Goal: Contribute content: Contribute content

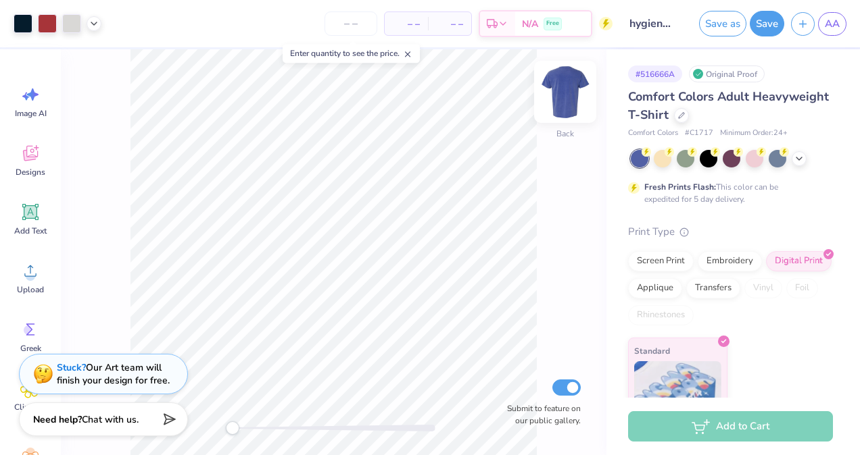
click at [551, 105] on img at bounding box center [565, 92] width 54 height 54
click at [580, 104] on img at bounding box center [565, 92] width 54 height 54
click at [570, 111] on img at bounding box center [565, 92] width 54 height 54
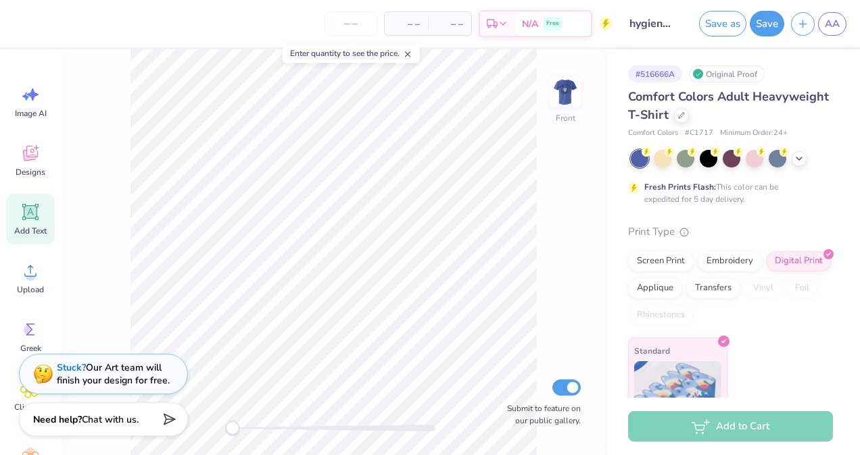
click at [35, 218] on icon at bounding box center [30, 212] width 16 height 16
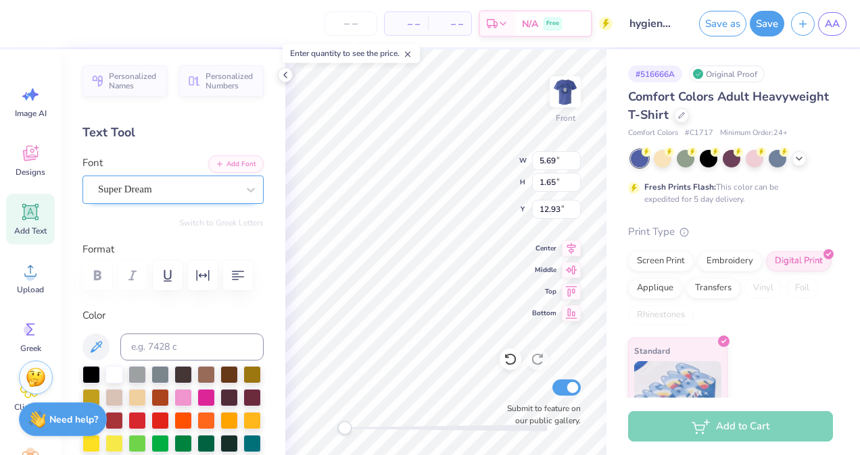
click at [191, 181] on div "Super Dream" at bounding box center [168, 189] width 142 height 21
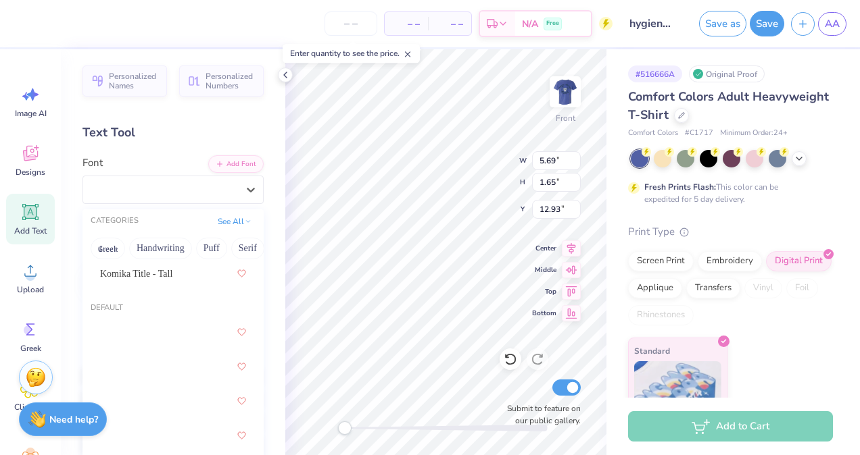
scroll to position [28, 0]
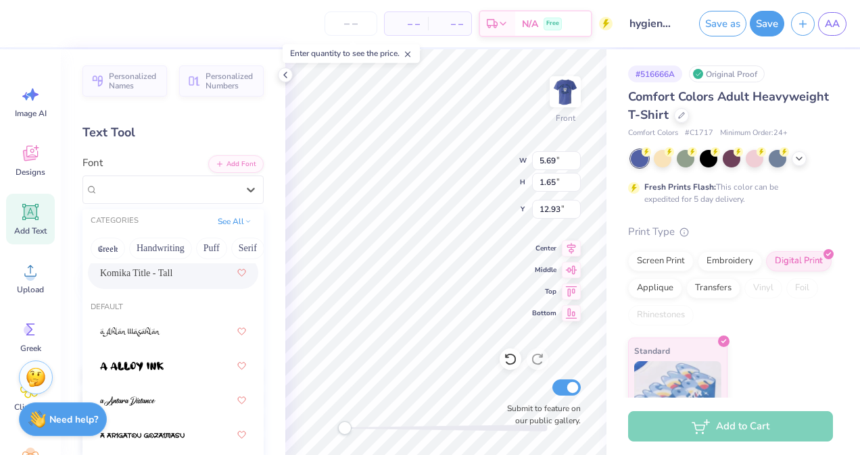
click at [158, 270] on span "Komika Title - Tall" at bounding box center [136, 273] width 72 height 14
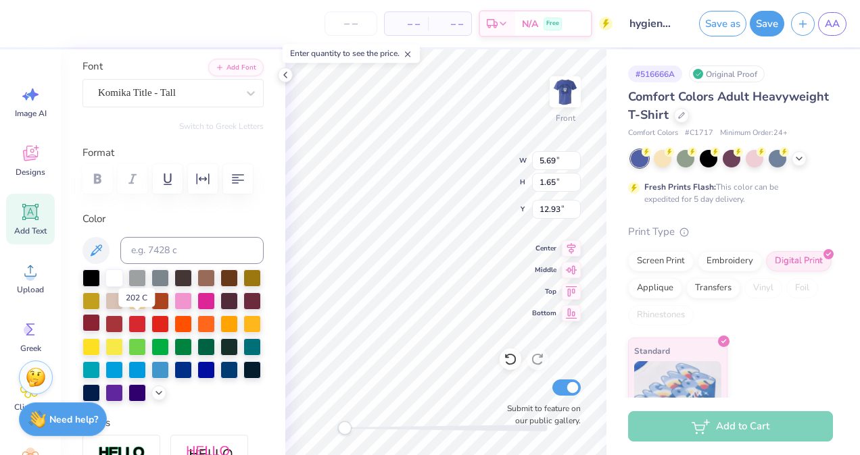
scroll to position [97, 0]
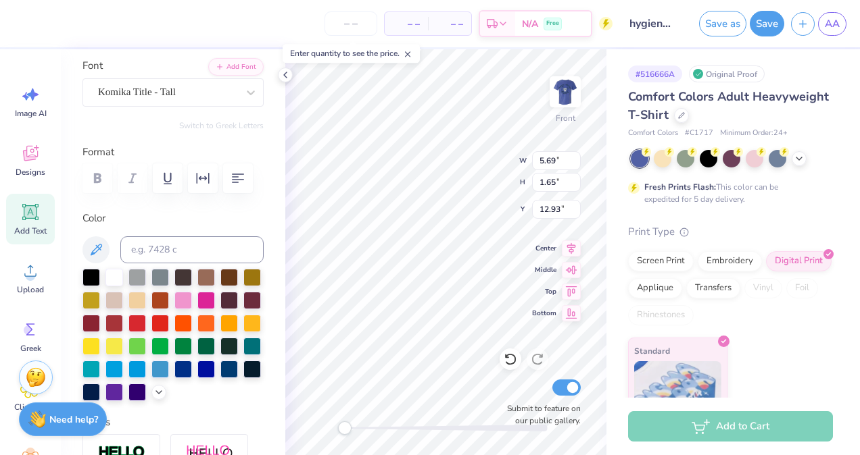
click at [113, 401] on div at bounding box center [172, 335] width 181 height 132
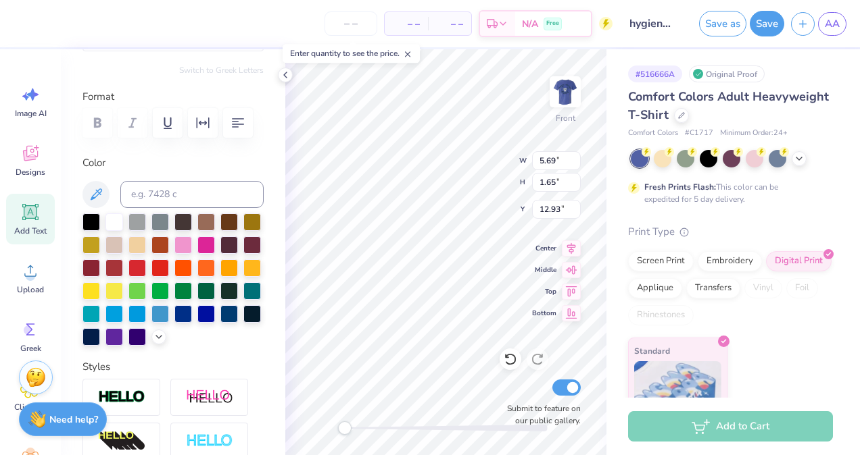
scroll to position [155, 0]
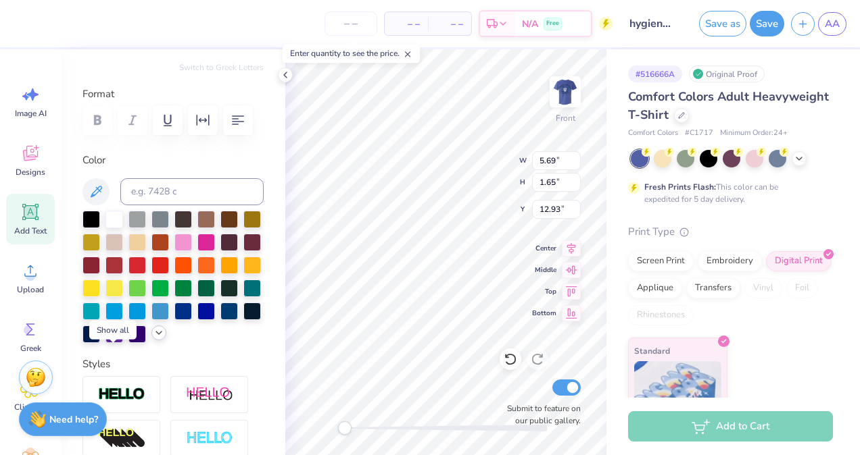
click at [153, 339] on icon at bounding box center [158, 333] width 11 height 11
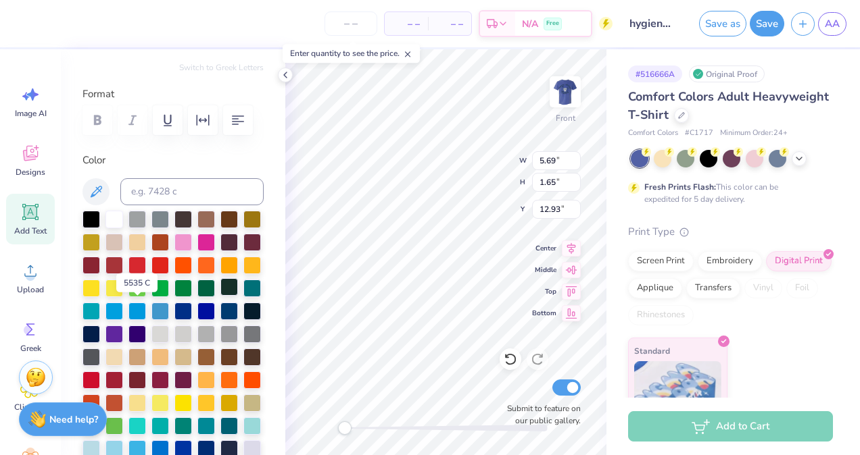
click at [220, 296] on div at bounding box center [229, 287] width 18 height 18
type textarea "permanent dentition of 27'"
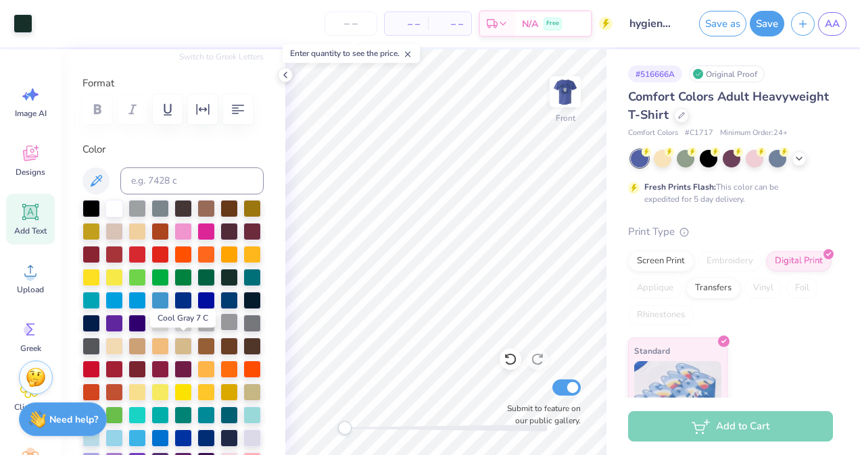
scroll to position [166, 0]
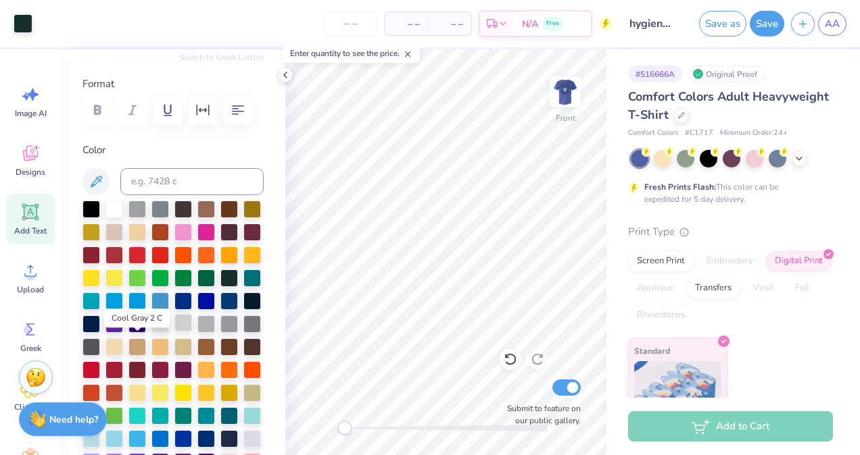
click at [174, 332] on div at bounding box center [183, 323] width 18 height 18
click at [123, 323] on div at bounding box center [114, 323] width 18 height 18
click at [220, 286] on div at bounding box center [229, 277] width 18 height 18
click at [29, 224] on div "Add Text" at bounding box center [30, 219] width 49 height 51
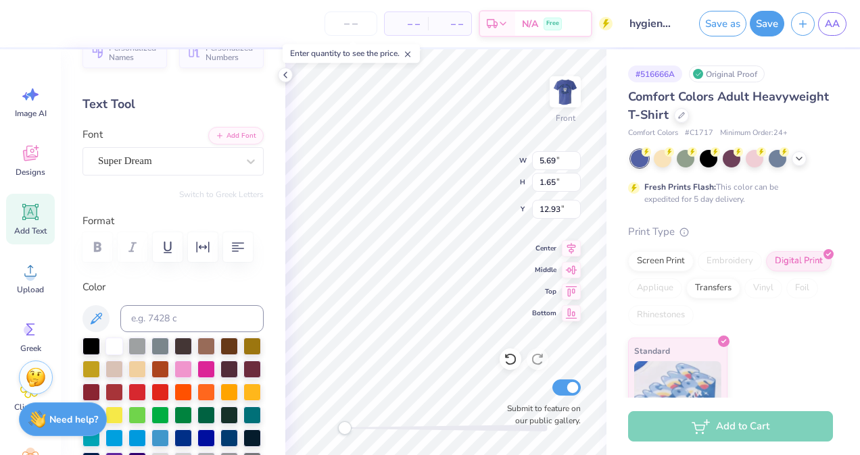
scroll to position [28, 0]
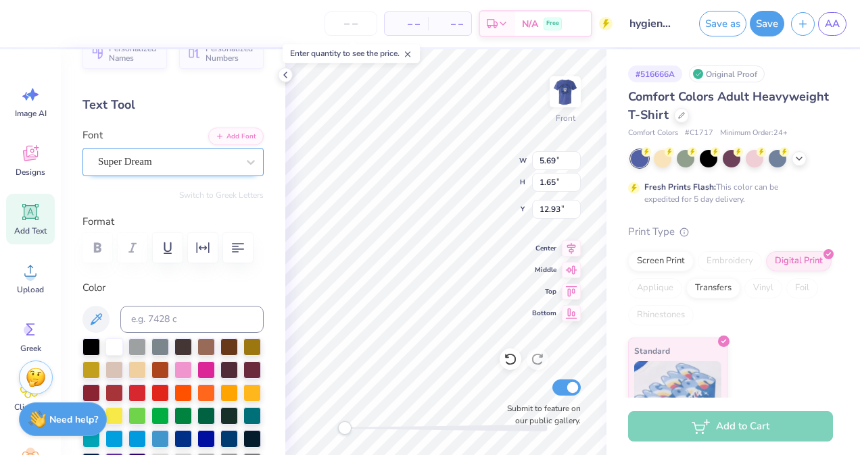
click at [242, 174] on div at bounding box center [251, 162] width 24 height 27
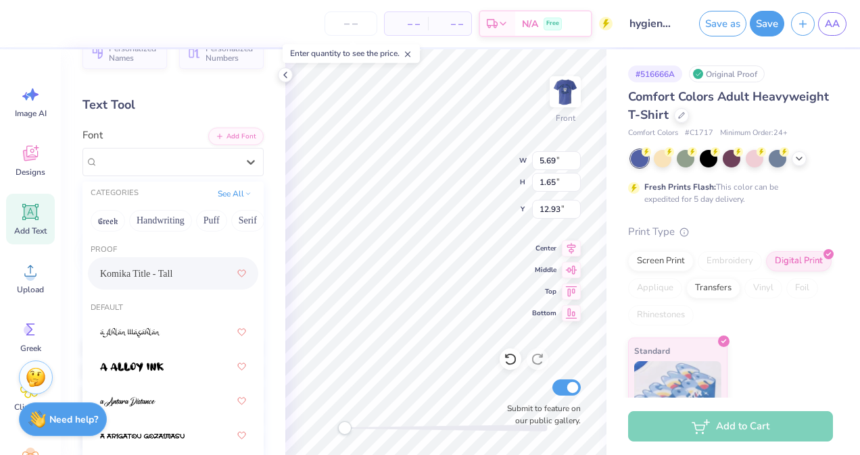
click at [154, 280] on div "Komika Title - Tall" at bounding box center [173, 274] width 146 height 24
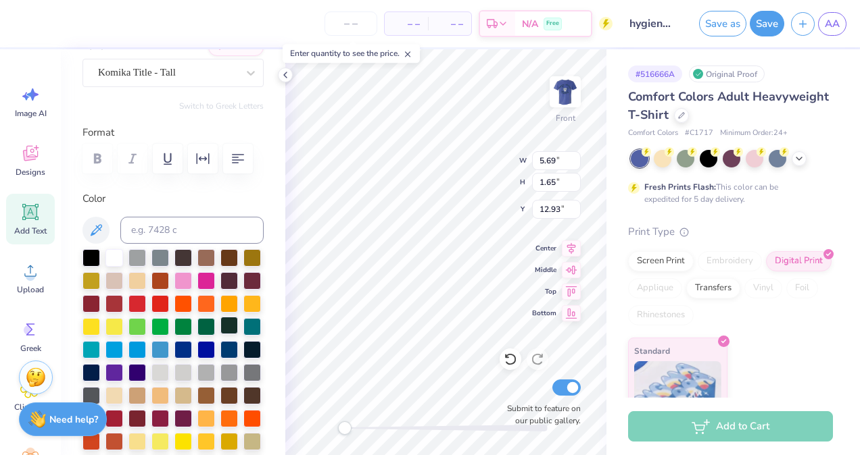
scroll to position [118, 0]
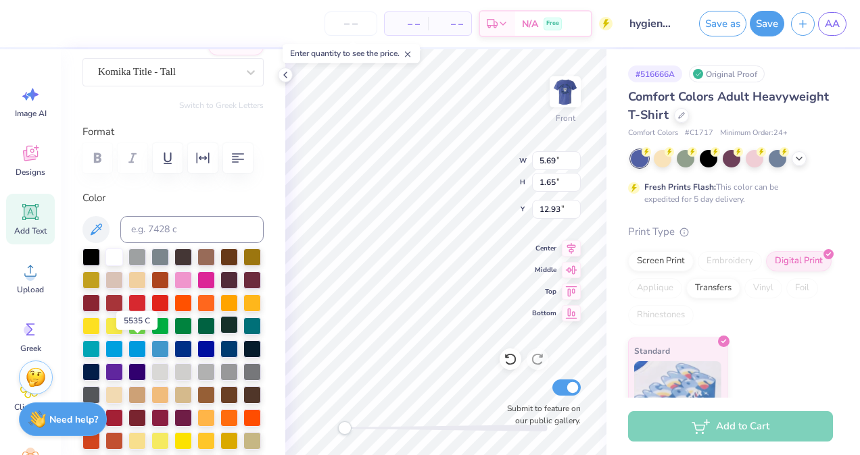
click at [220, 334] on div at bounding box center [229, 325] width 18 height 18
click at [174, 381] on div at bounding box center [183, 373] width 18 height 18
type textarea "T"
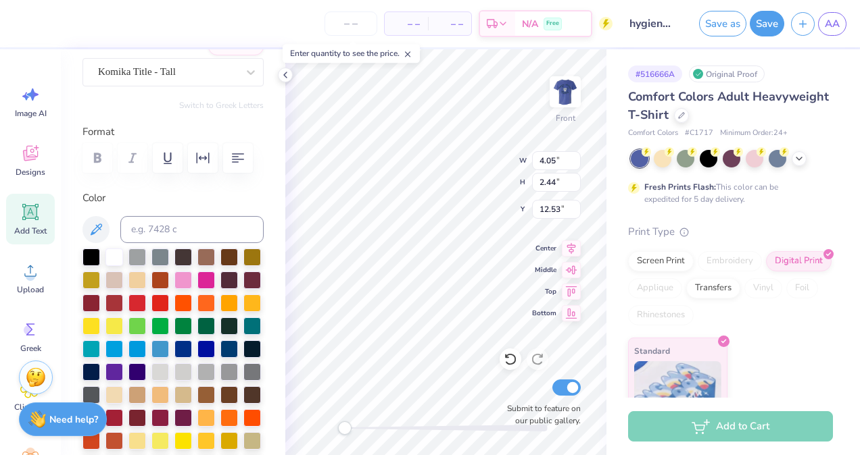
type textarea "[PERSON_NAME] a a a a"
click at [464, 176] on div "Front W 13.08 13.08 " H 13.69 13.69 " Y 6.90 6.90 " Center Middle Top Bottom Su…" at bounding box center [445, 252] width 321 height 406
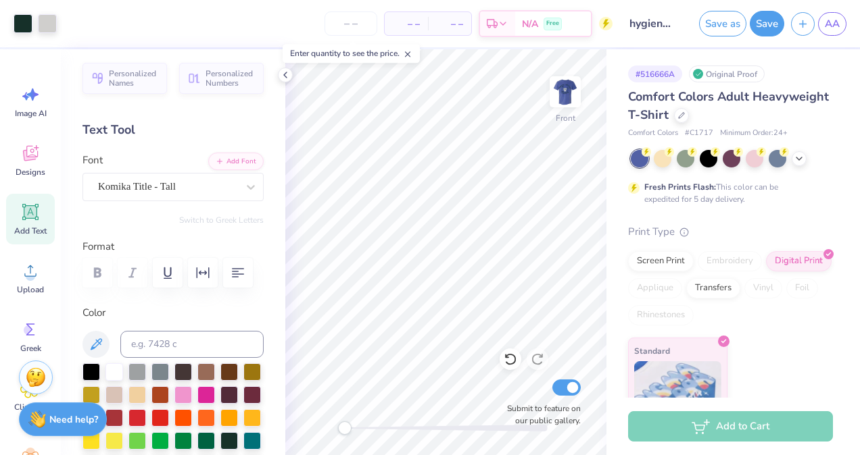
scroll to position [0, 0]
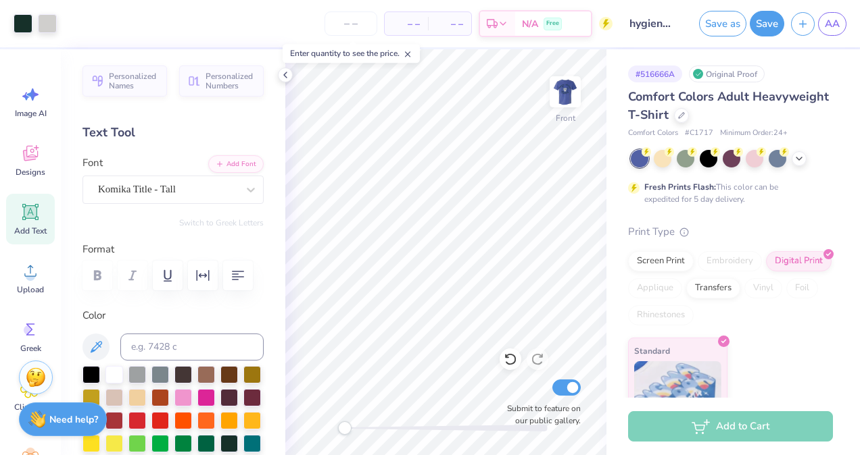
click at [26, 233] on span "Add Text" at bounding box center [30, 231] width 32 height 11
type textarea "T"
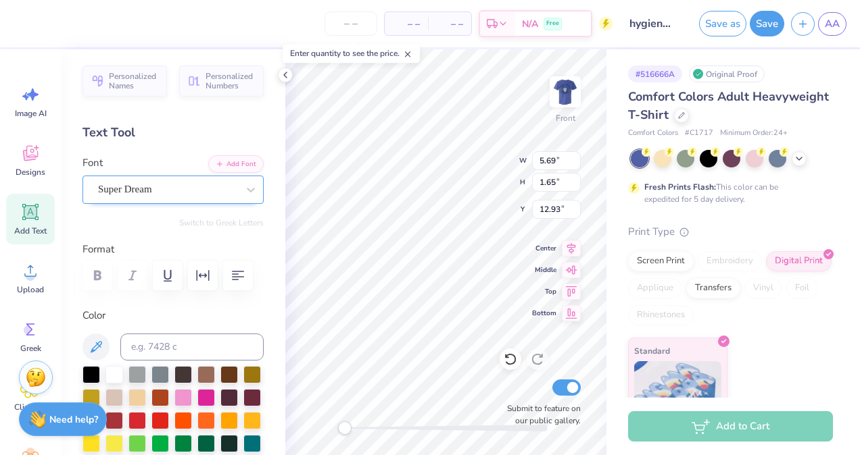
click at [189, 177] on div "Super Dream" at bounding box center [172, 190] width 181 height 28
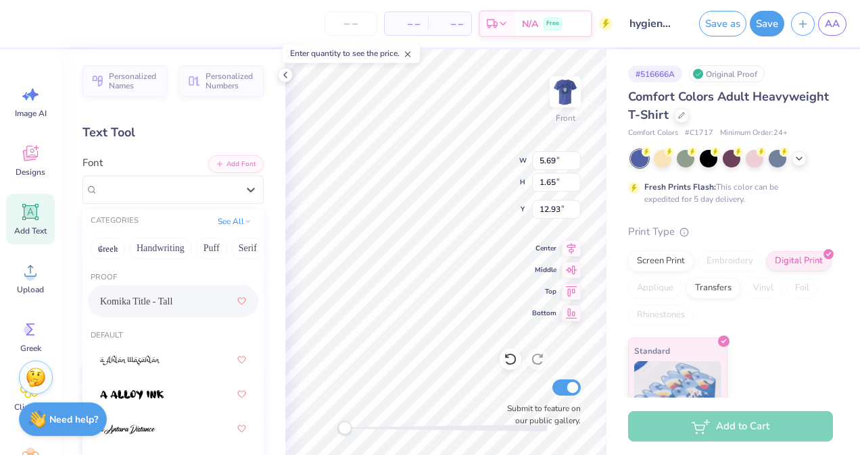
click at [151, 297] on span "Komika Title - Tall" at bounding box center [136, 302] width 72 height 14
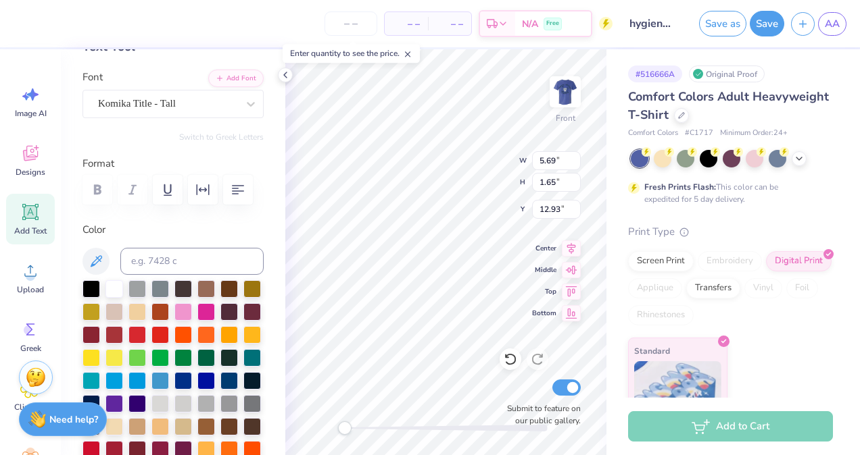
scroll to position [115, 0]
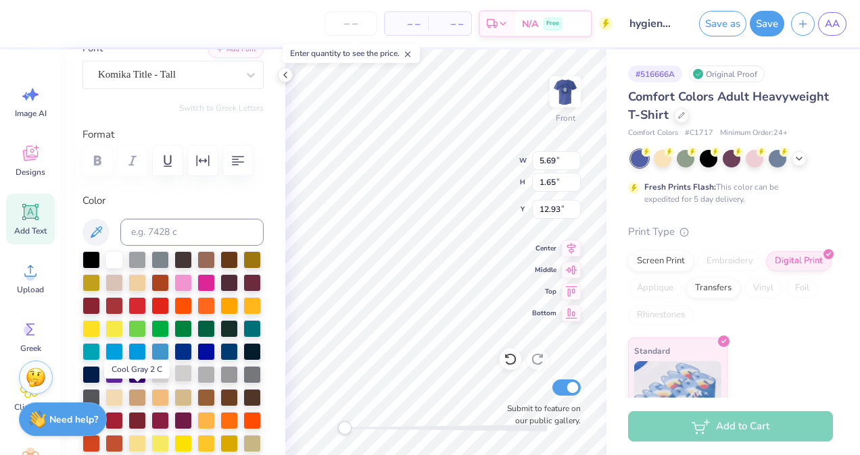
click at [174, 382] on div at bounding box center [183, 374] width 18 height 18
type textarea "a a a a a"
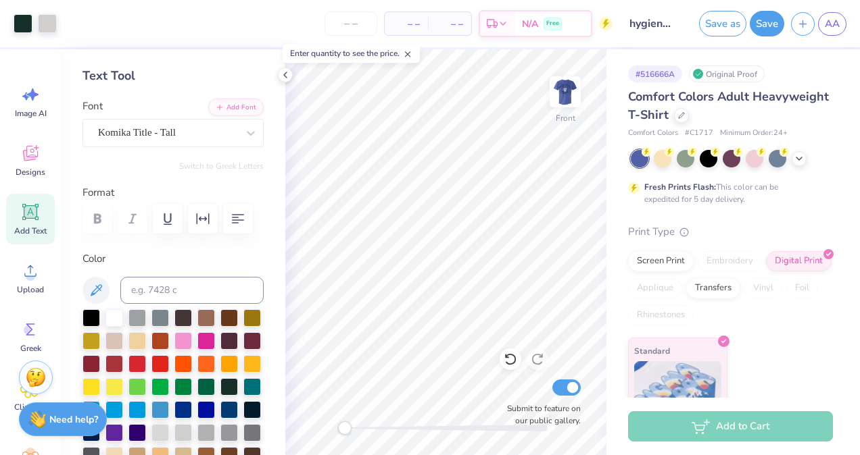
scroll to position [0, 0]
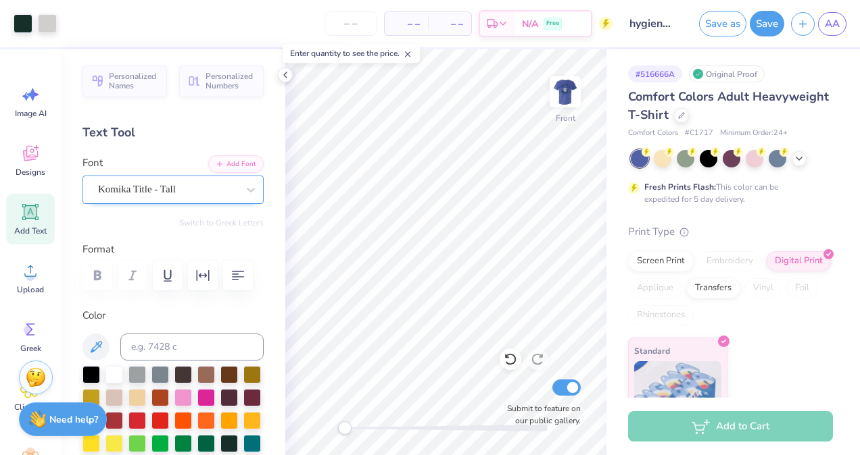
click at [147, 188] on div "Komika Title - Tall" at bounding box center [168, 189] width 142 height 21
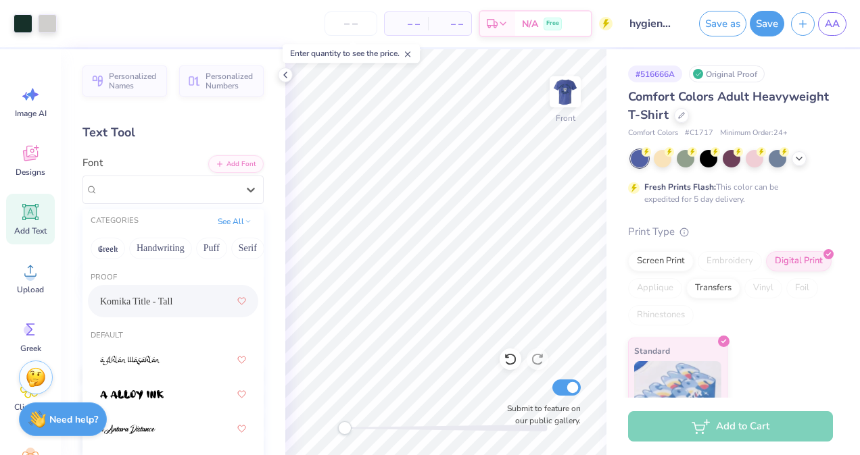
click at [30, 202] on icon at bounding box center [30, 212] width 20 height 20
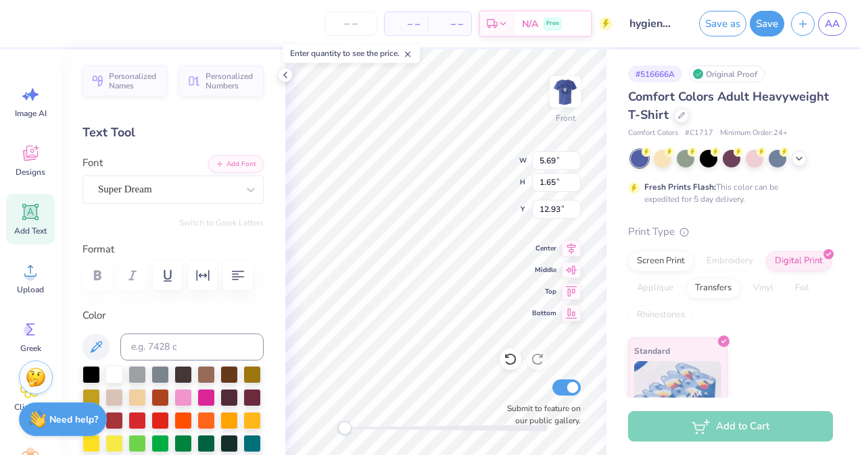
type textarea "T"
click at [201, 200] on div "Super Dream" at bounding box center [172, 190] width 181 height 28
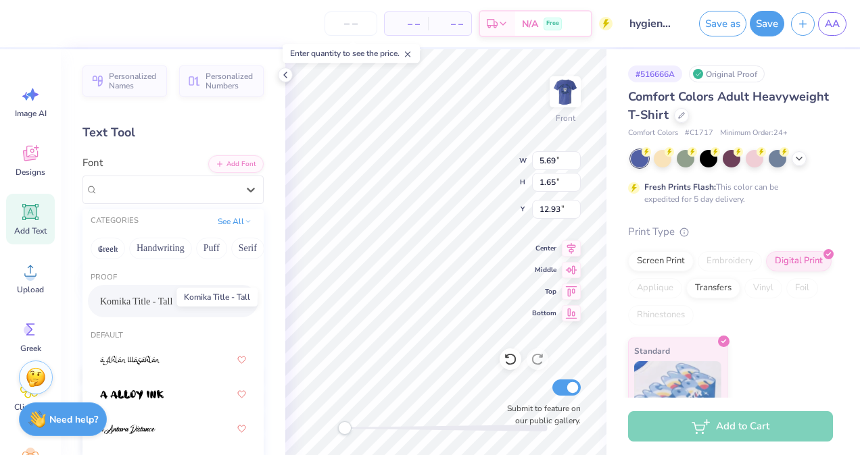
click at [151, 299] on span "Komika Title - Tall" at bounding box center [136, 302] width 72 height 14
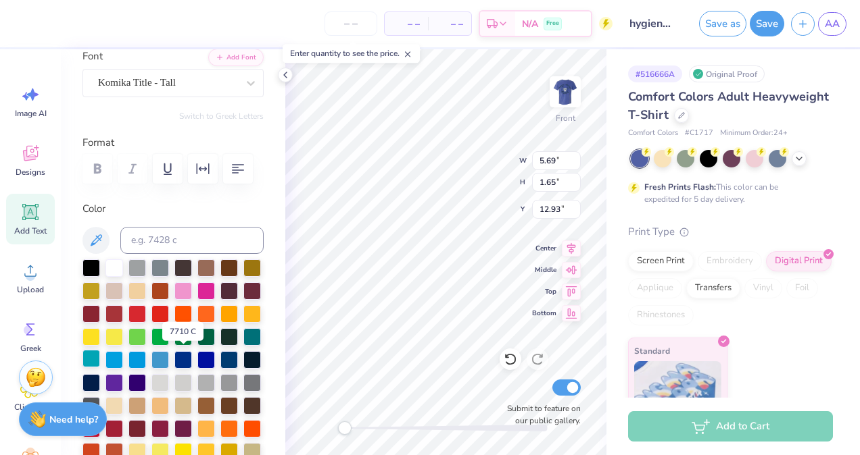
scroll to position [107, 0]
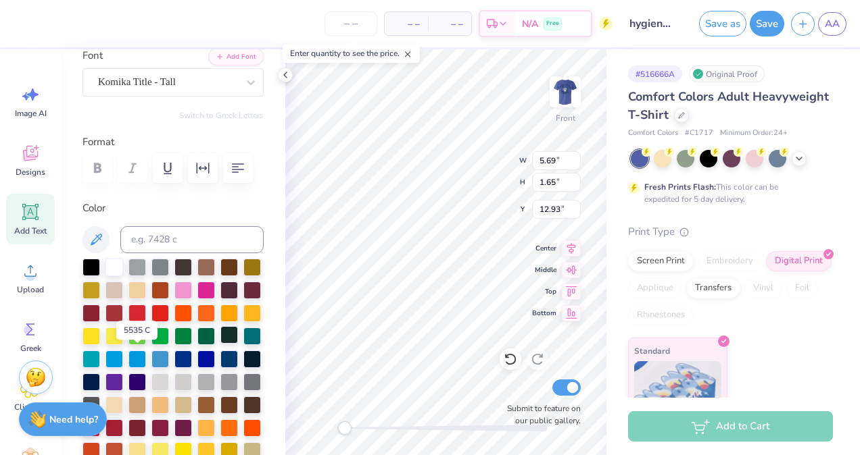
click at [220, 344] on div at bounding box center [229, 335] width 18 height 18
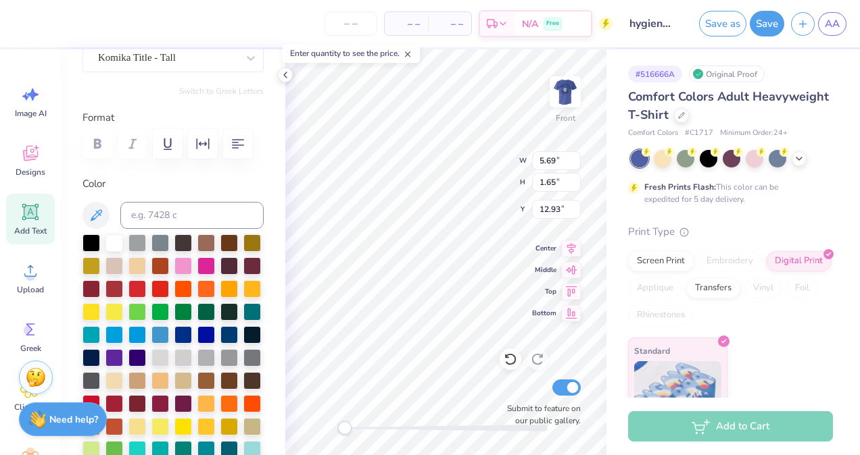
scroll to position [11, 7]
type textarea "Primary dentition of 26'"
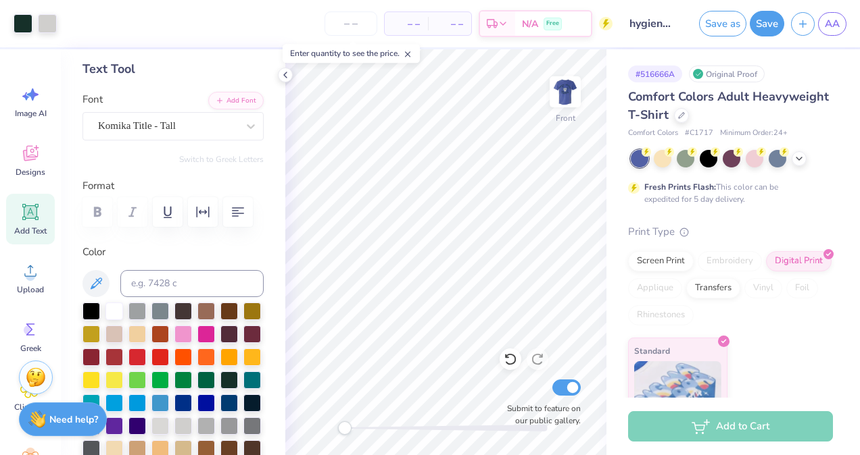
scroll to position [64, 0]
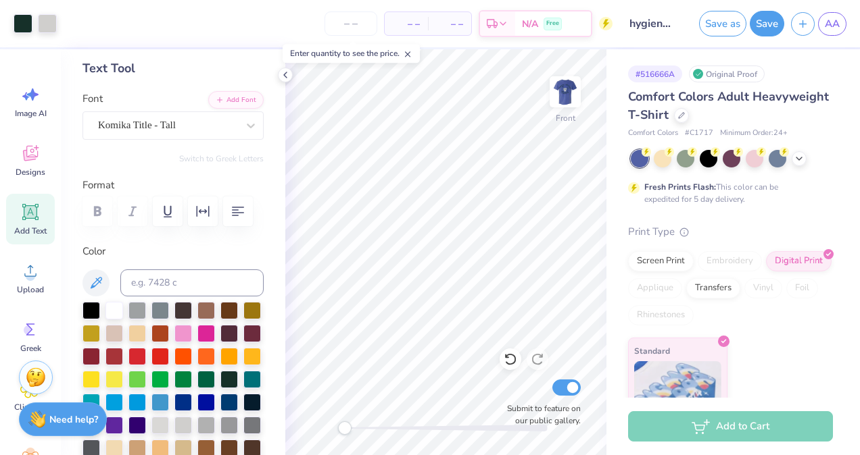
click at [26, 207] on icon at bounding box center [30, 212] width 13 height 13
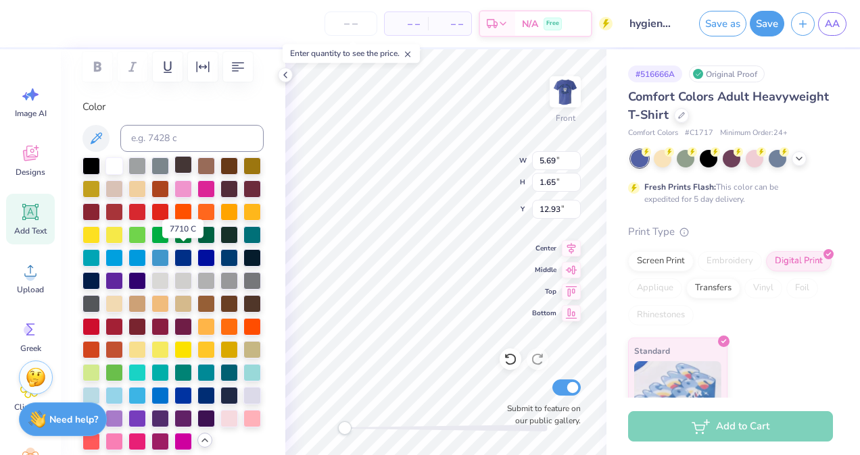
scroll to position [209, 0]
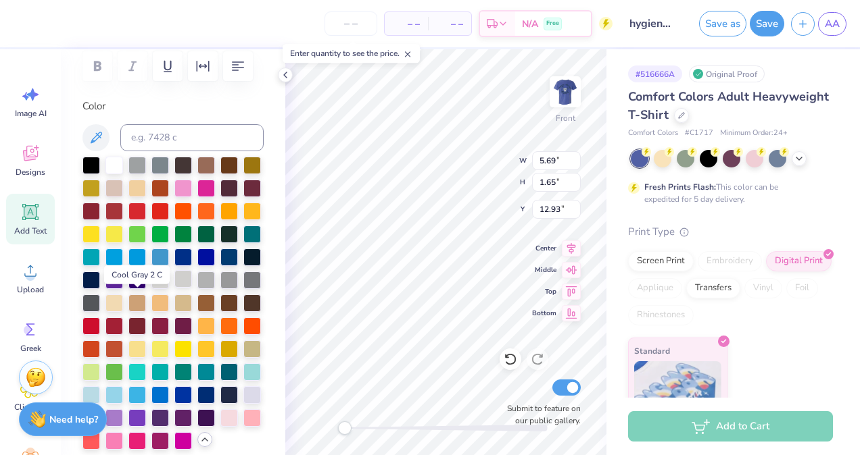
click at [174, 288] on div at bounding box center [183, 279] width 18 height 18
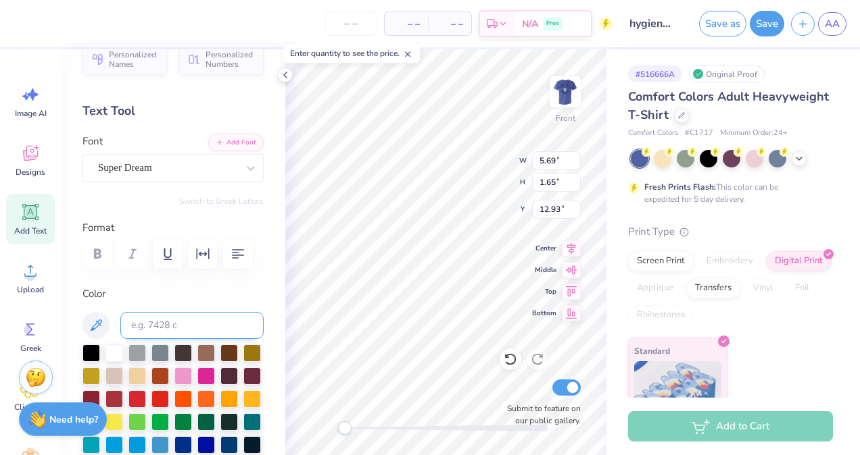
scroll to position [7, 0]
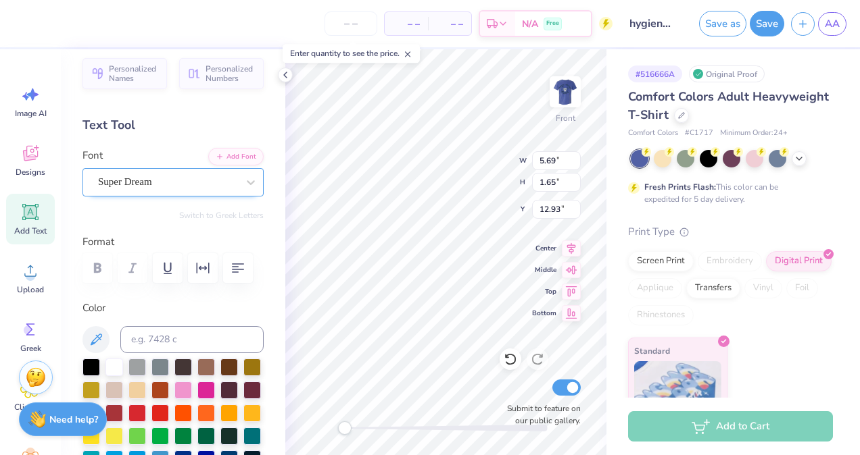
click at [203, 184] on div "Super Dream" at bounding box center [168, 182] width 142 height 21
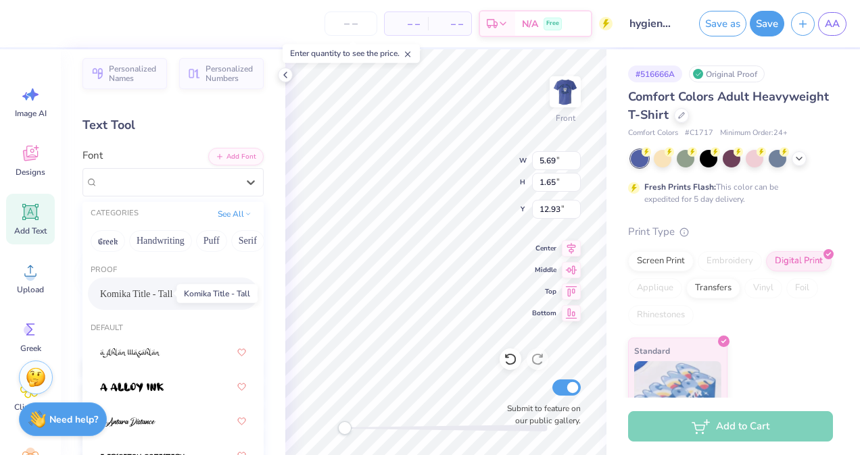
click at [153, 290] on span "Komika Title - Tall" at bounding box center [136, 294] width 72 height 14
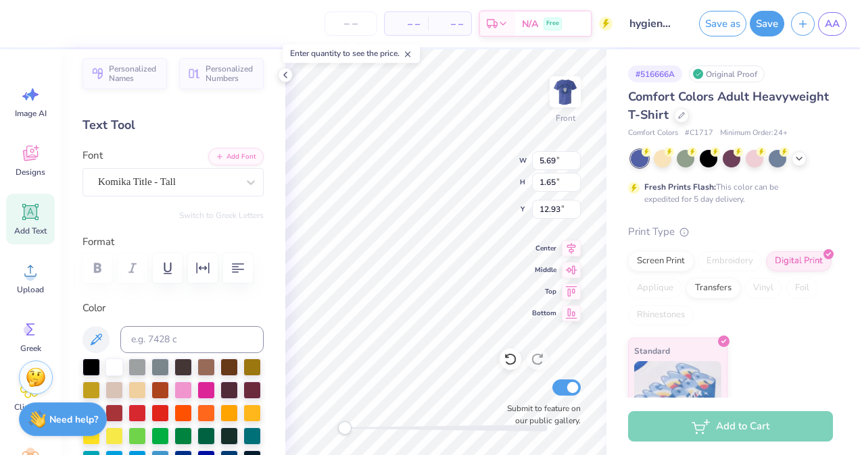
scroll to position [11, 1]
type textarea "T"
type textarea "Armani [PERSON_NAME] addonus [PERSON_NAME] [PERSON_NAME] [PERSON_NAME] [PERSON_…"
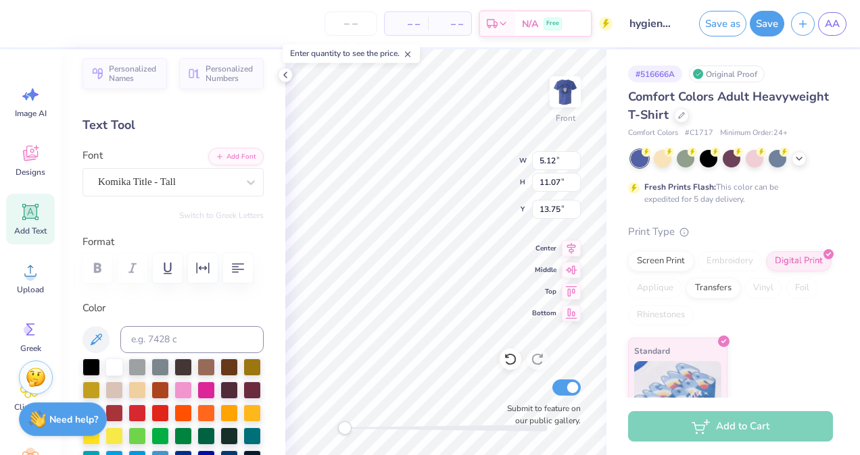
type textarea "Armani [PERSON_NAME] addonus [PERSON_NAME] [PERSON_NAME] [PERSON_NAME] [PERSON_…"
type input "0.40"
type input "5.05"
type input "5.13"
click at [25, 205] on icon at bounding box center [30, 212] width 16 height 16
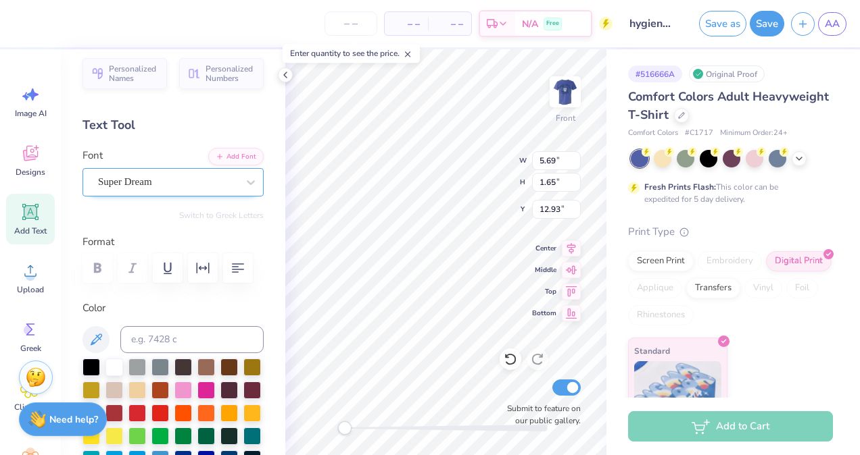
click at [177, 173] on div at bounding box center [167, 182] width 139 height 18
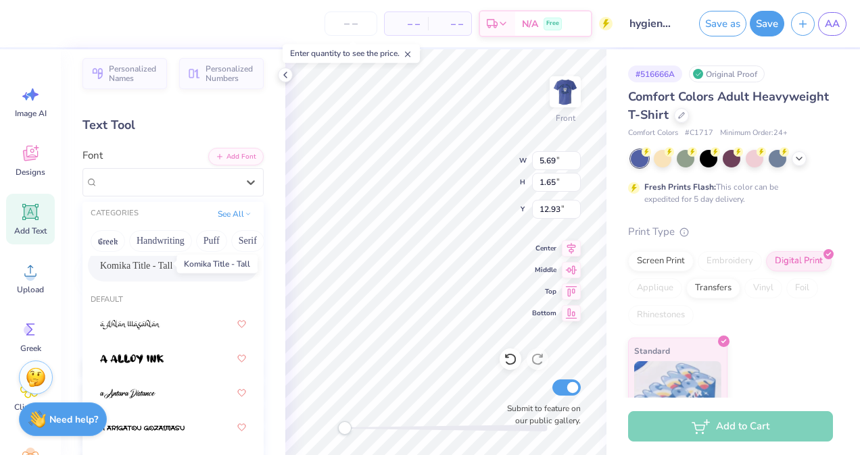
scroll to position [30, 0]
click at [152, 265] on span "Komika Title - Tall" at bounding box center [136, 264] width 72 height 14
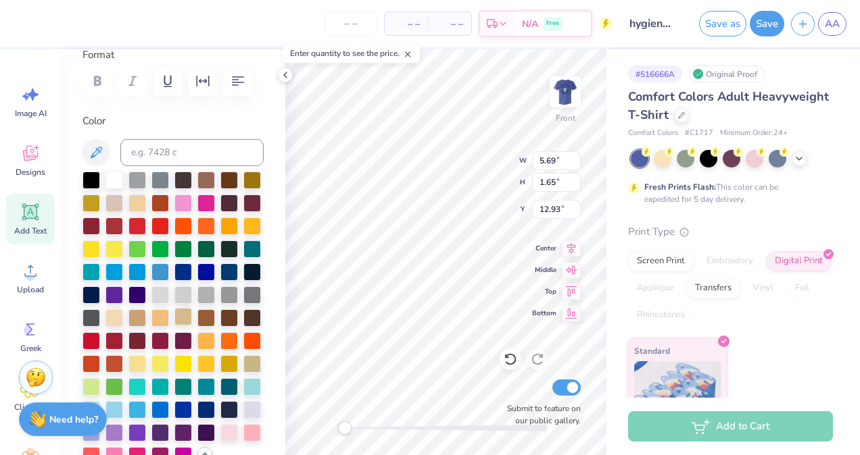
scroll to position [196, 0]
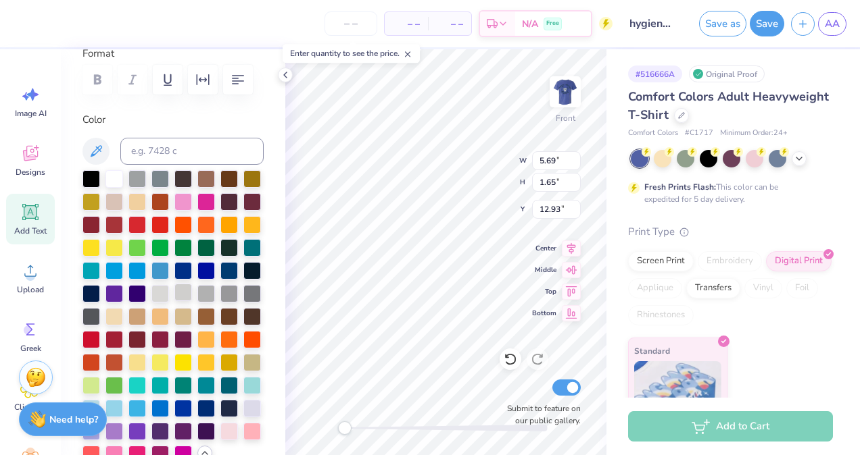
click at [174, 301] on div at bounding box center [183, 293] width 18 height 18
type textarea "T"
type textarea "[PERSON_NAME] [PERSON_NAME] [PERSON_NAME] [PERSON_NAME] [PERSON_NAME] [PERSON_N…"
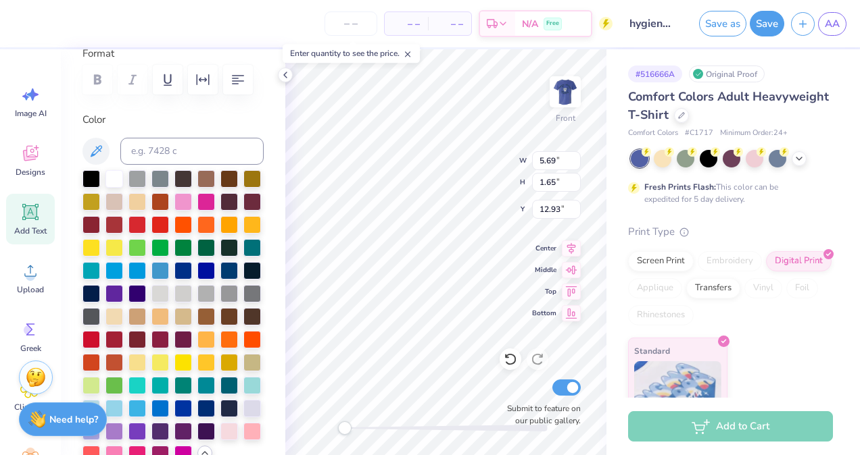
scroll to position [19, 1]
type input "5.00"
type input "10.82"
type input "13.75"
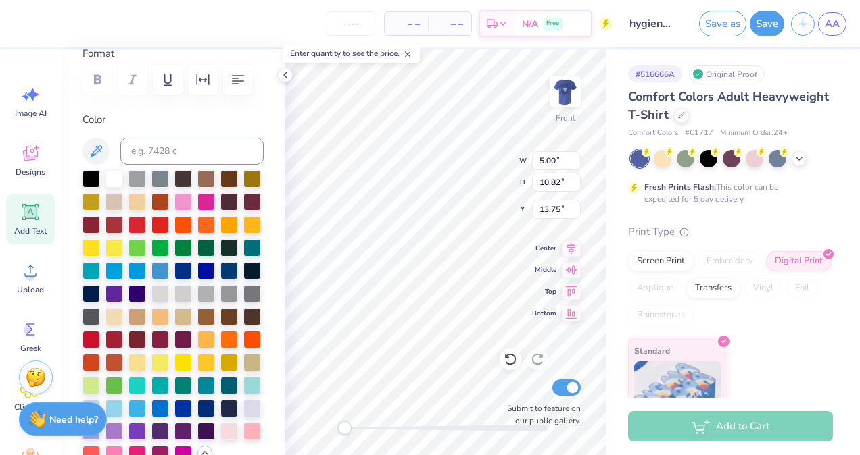
type textarea "Armani [PERSON_NAME] addonus [PERSON_NAME] [PERSON_NAME] [PERSON_NAME] [PERSON_…"
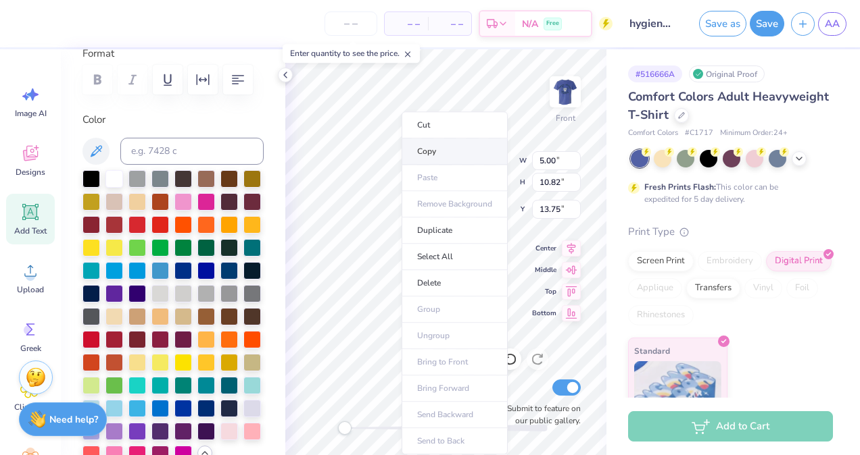
click at [438, 150] on li "Copy" at bounding box center [454, 152] width 106 height 26
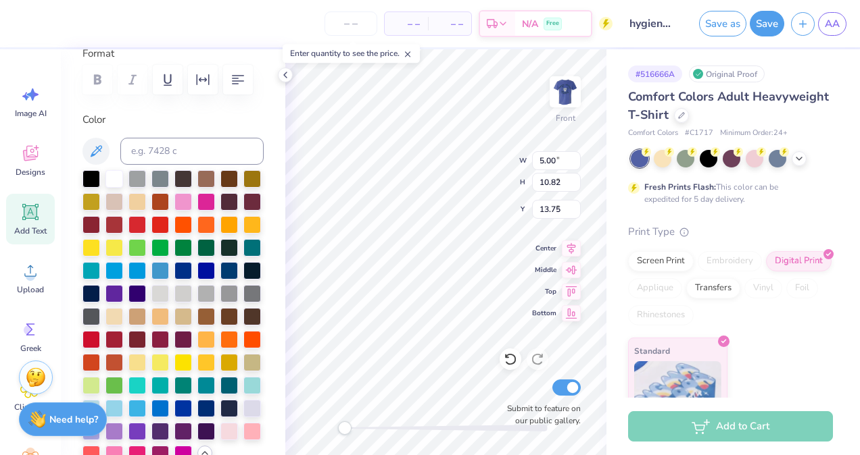
type input "4.74"
type input "4.97"
type input "5.21"
type input "5.33"
type input "9.05"
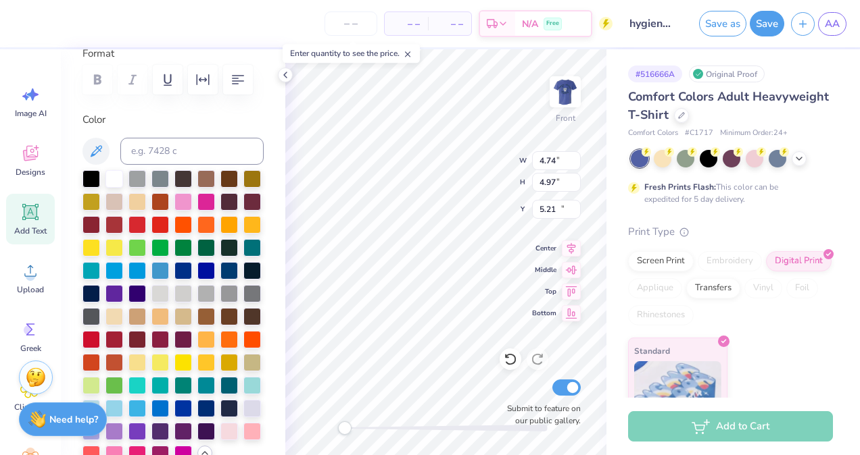
type input "15.52"
type input "6.01"
type input "15.39"
type input "11.47"
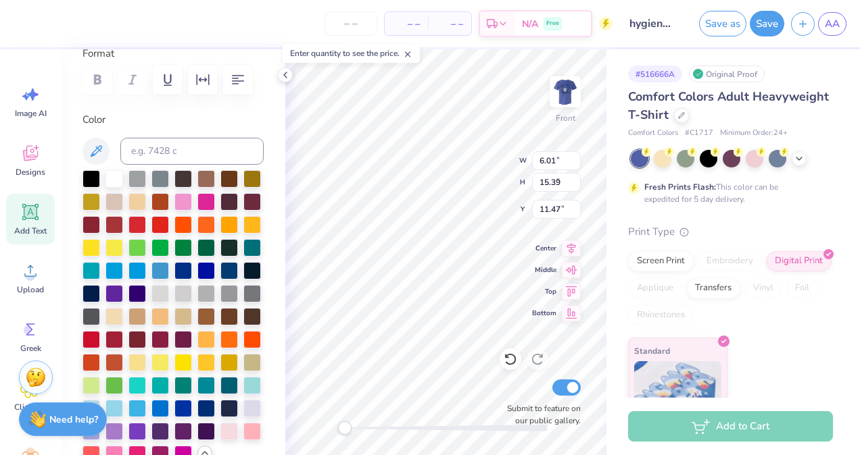
type input "5.33"
type input "9.05"
type input "15.52"
type textarea "[PERSON_NAME] [PERSON_NAME] [PERSON_NAME] [PERSON_NAME] [PERSON_NAME] [PERSON_N…"
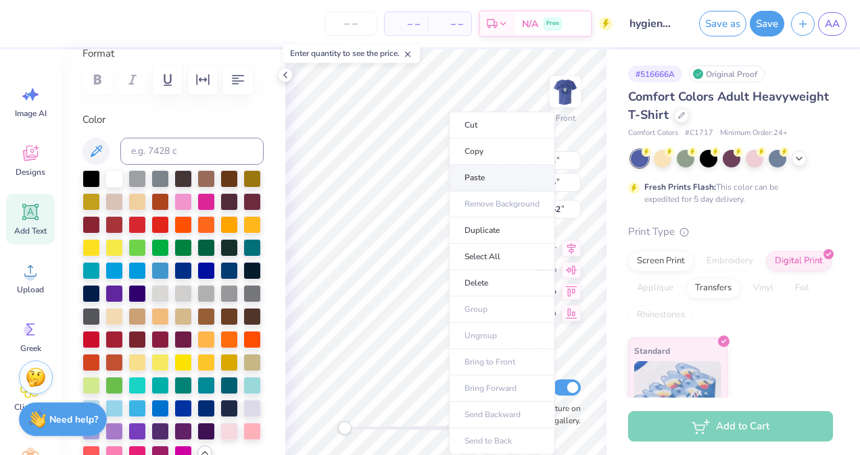
click at [487, 170] on li "Paste" at bounding box center [502, 178] width 106 height 26
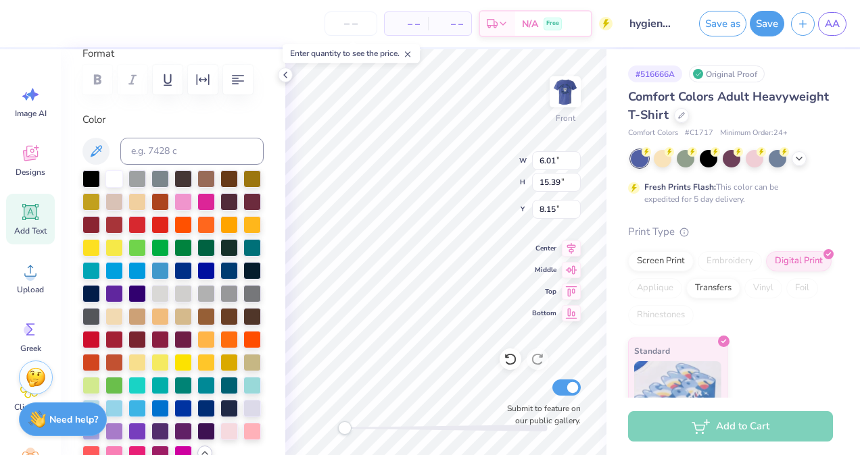
click at [487, 170] on div "Front W 6.01 6.01 " H 15.39 15.39 " Y 8.15 8.15 " Center Middle Top Bottom Subm…" at bounding box center [445, 252] width 321 height 406
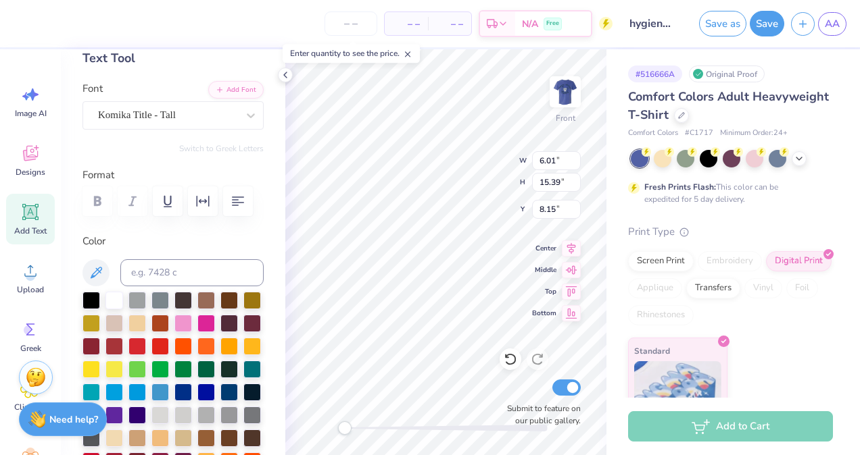
scroll to position [0, 0]
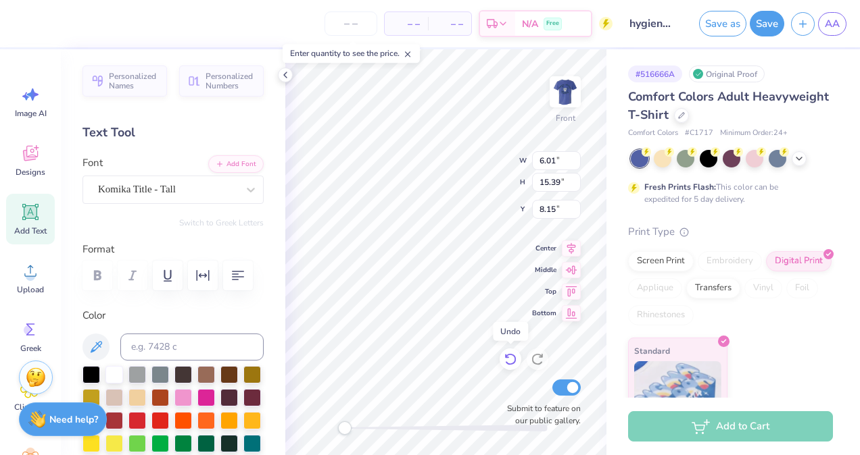
click at [512, 358] on icon at bounding box center [510, 360] width 14 height 14
type input "11.47"
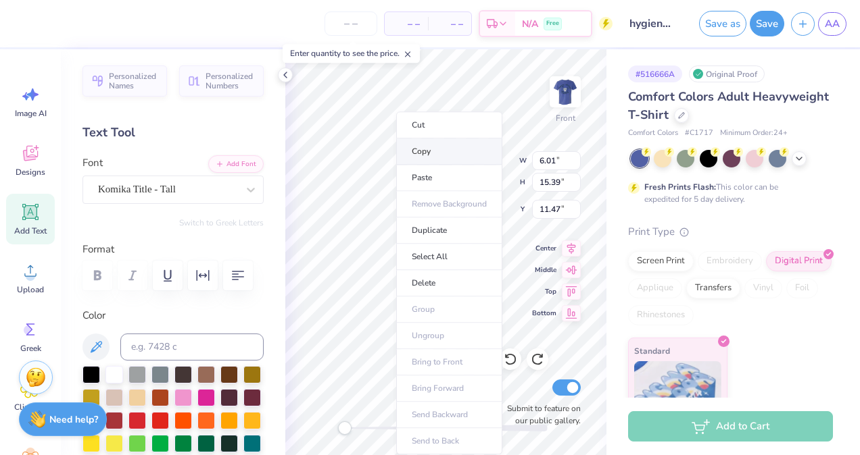
click at [427, 149] on li "Copy" at bounding box center [449, 152] width 106 height 26
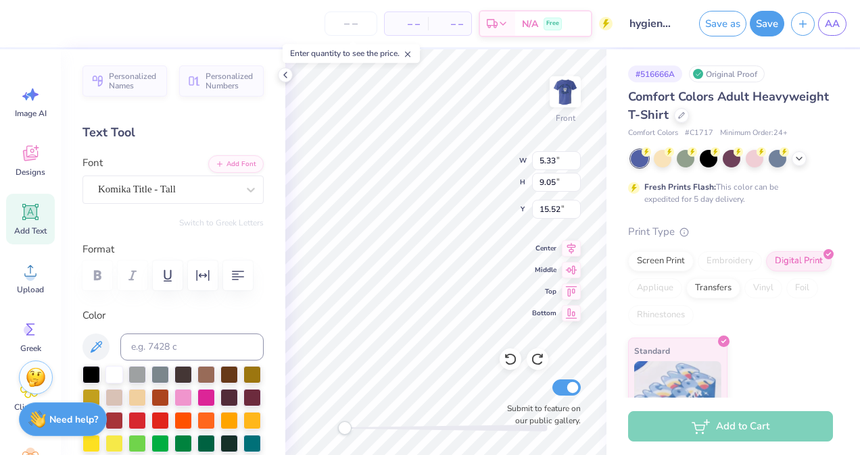
scroll to position [11, 1]
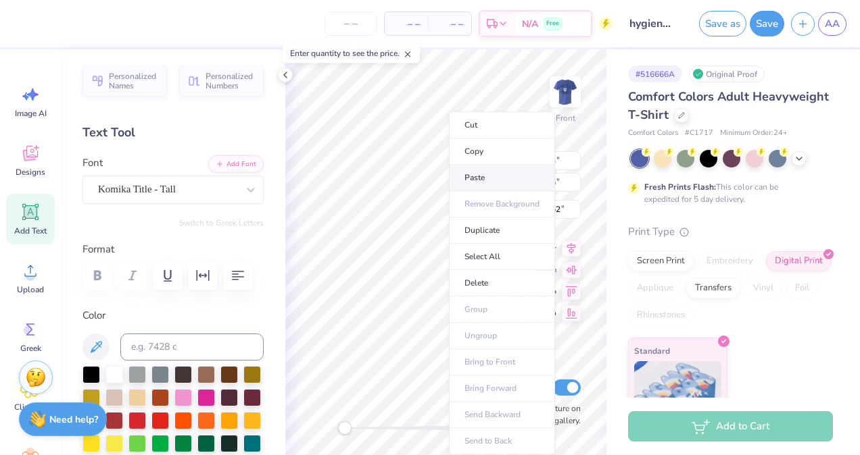
click at [477, 180] on li "Paste" at bounding box center [502, 178] width 106 height 26
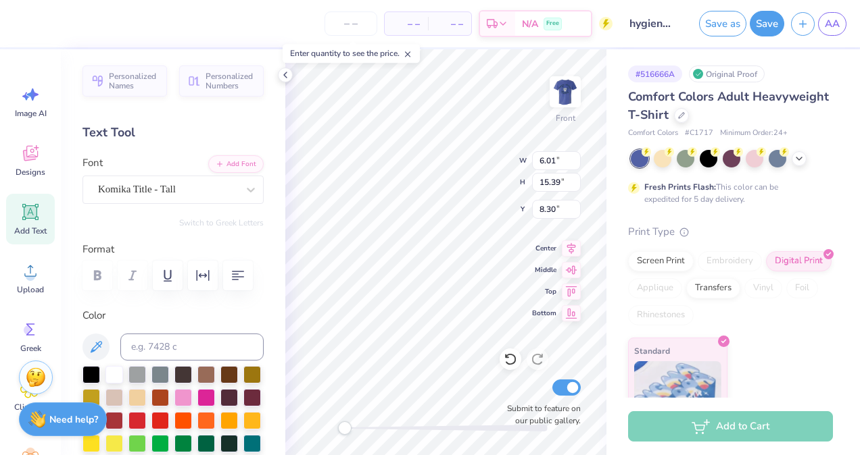
type input "6.01"
type input "15.39"
type input "8.30"
click at [507, 361] on icon at bounding box center [510, 360] width 14 height 14
click at [512, 362] on icon at bounding box center [510, 360] width 14 height 14
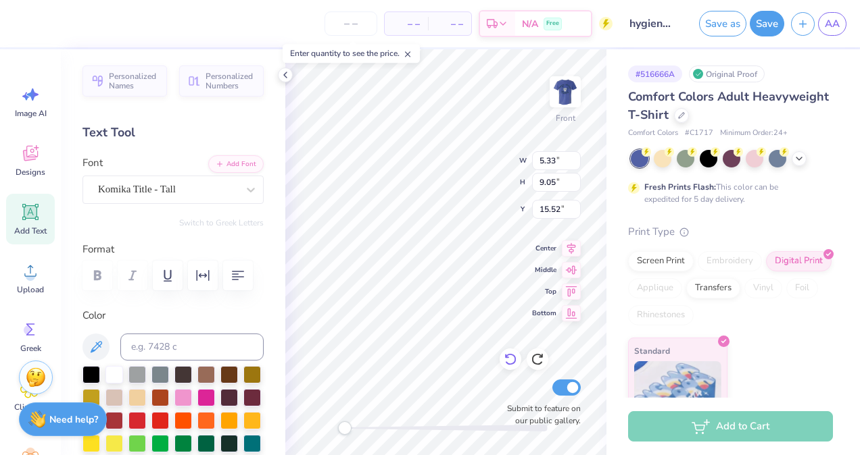
scroll to position [15, 5]
type textarea "[PERSON_NAME] [PERSON_NAME] [PERSON_NAME] [PERSON_NAME] [PERSON_NAME] [PERSON_N…"
type input "6.01"
type input "15.39"
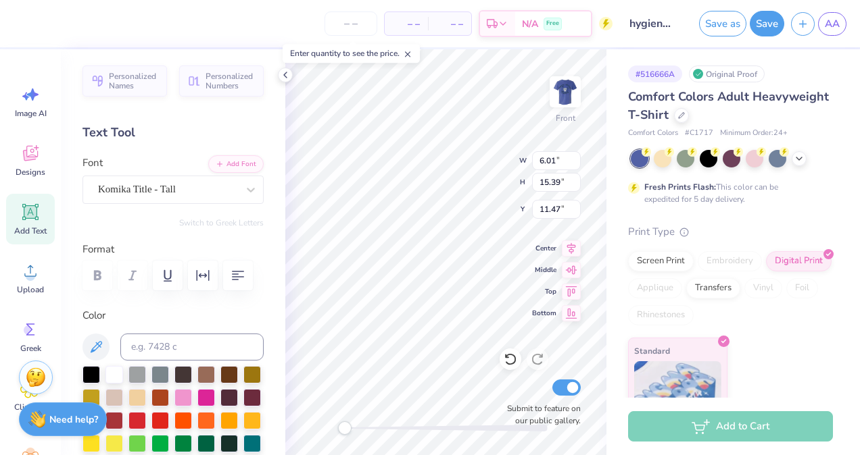
type input "11.47"
drag, startPoint x: 516, startPoint y: 354, endPoint x: 510, endPoint y: 361, distance: 9.1
click at [510, 361] on icon at bounding box center [510, 360] width 14 height 14
type textarea "Armani [PERSON_NAME] addonus [PERSON_NAME] [PERSON_NAME] [PERSON_NAME] [PERSON_…"
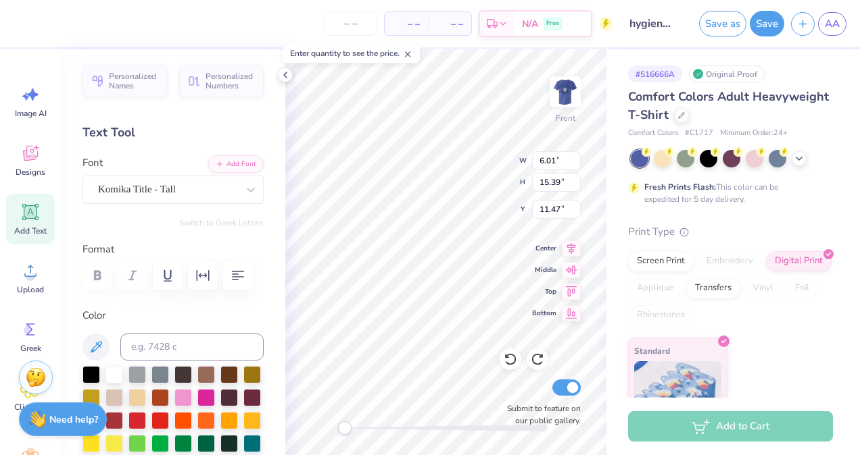
scroll to position [22, 1]
type input "6.67"
type input "14.13"
type input "12.84"
type input "5.34"
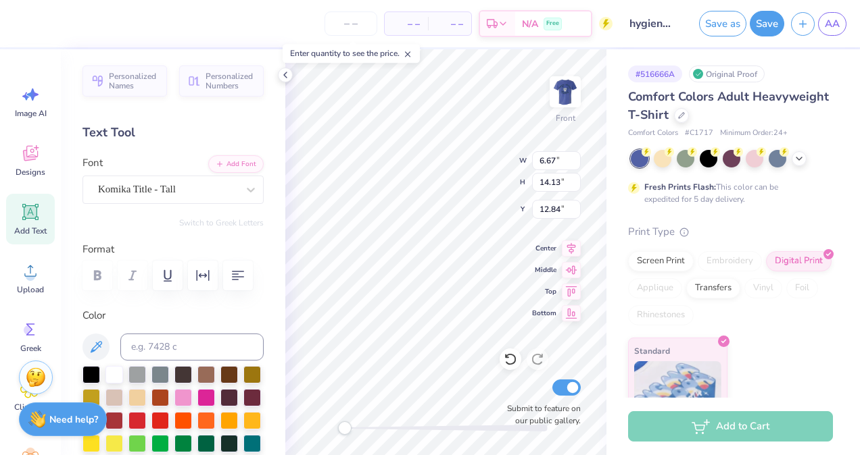
type input "10.83"
type input "13.34"
type input "6.11"
type input "12.93"
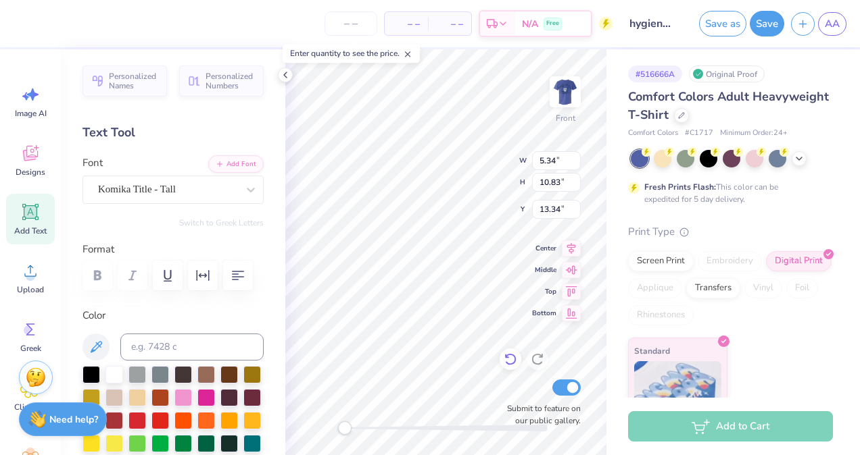
click at [510, 362] on icon at bounding box center [510, 360] width 14 height 14
click at [510, 361] on icon at bounding box center [510, 360] width 14 height 14
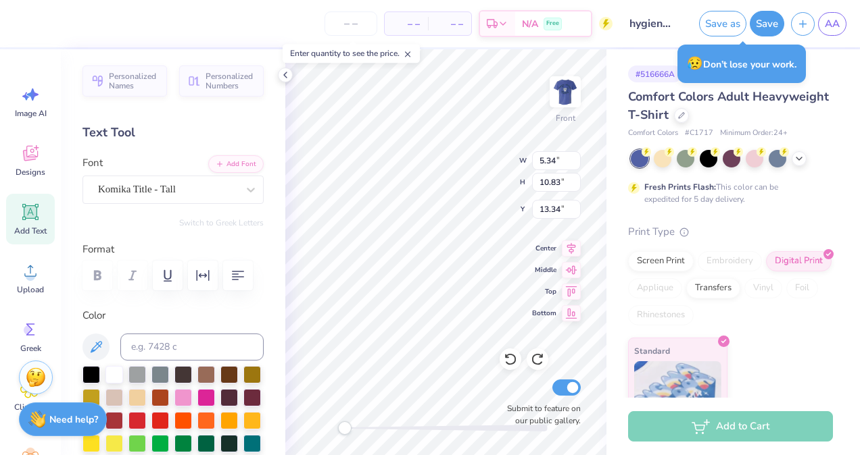
scroll to position [22, 1]
type textarea "Armani [PERSON_NAME] addonus [PERSON_NAME] [PERSON_NAME] [PERSON_NAME] [PERSON_…"
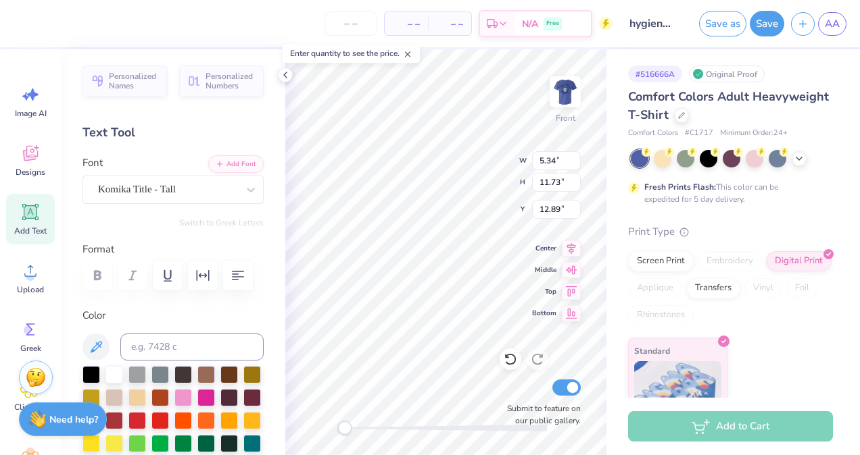
type input "6.11"
type input "12.93"
type input "13.34"
type textarea "[PERSON_NAME] [PERSON_NAME] [PERSON_NAME] [PERSON_NAME] [PERSON_NAME] [PERSON_N…"
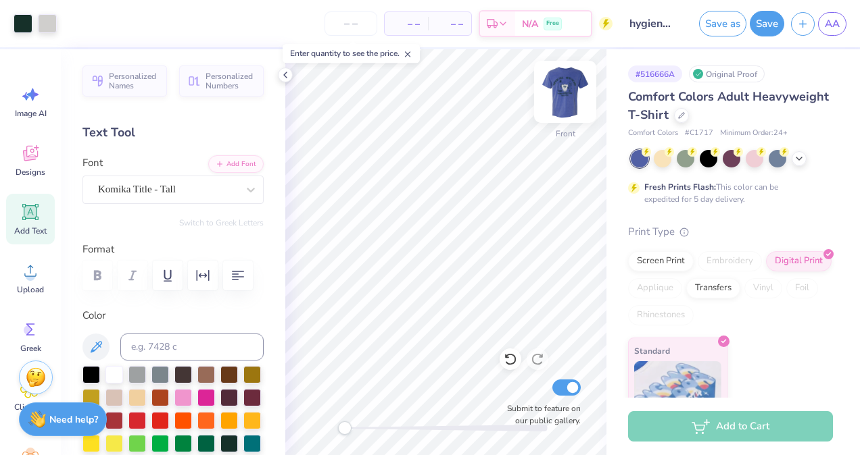
click at [568, 84] on img at bounding box center [565, 92] width 54 height 54
click at [562, 86] on img at bounding box center [565, 92] width 54 height 54
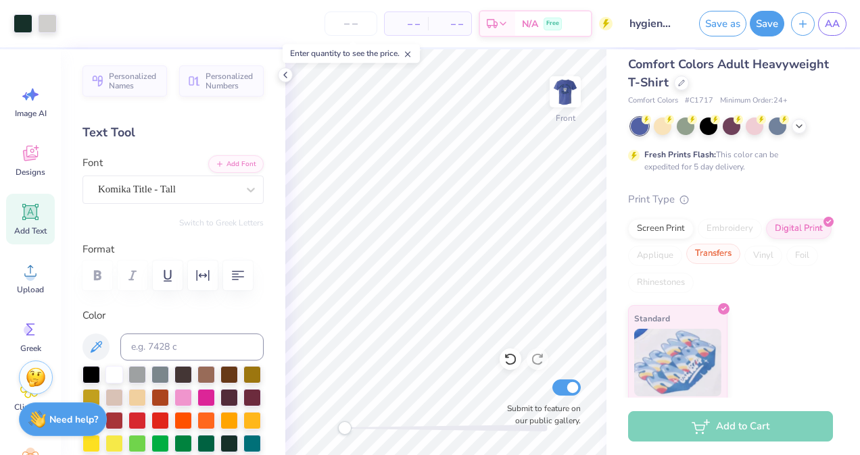
scroll to position [32, 0]
click at [766, 27] on button "Save" at bounding box center [766, 22] width 34 height 26
